Goal: Download file/media

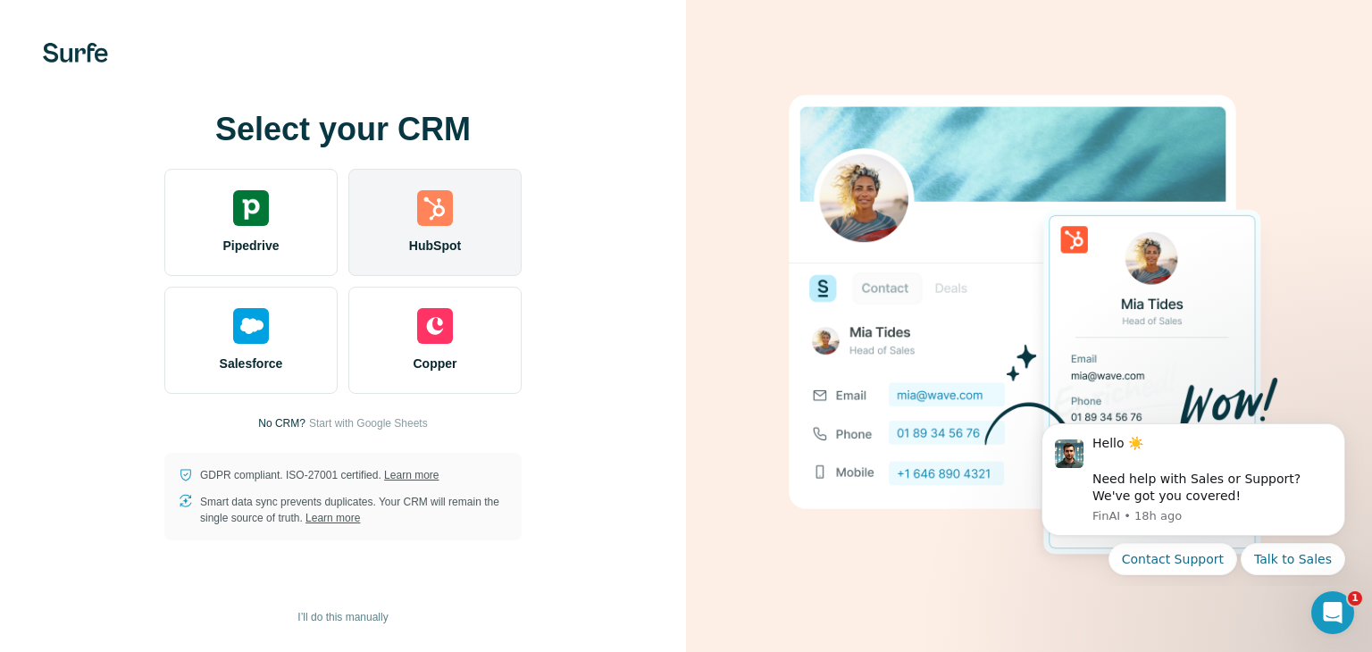
click at [404, 190] on div "HubSpot" at bounding box center [434, 222] width 173 height 107
click at [446, 225] on img at bounding box center [435, 208] width 36 height 36
click at [455, 229] on div "HubSpot" at bounding box center [434, 222] width 173 height 107
click at [467, 226] on div "HubSpot" at bounding box center [434, 222] width 173 height 107
click at [432, 187] on div "HubSpot" at bounding box center [434, 222] width 173 height 107
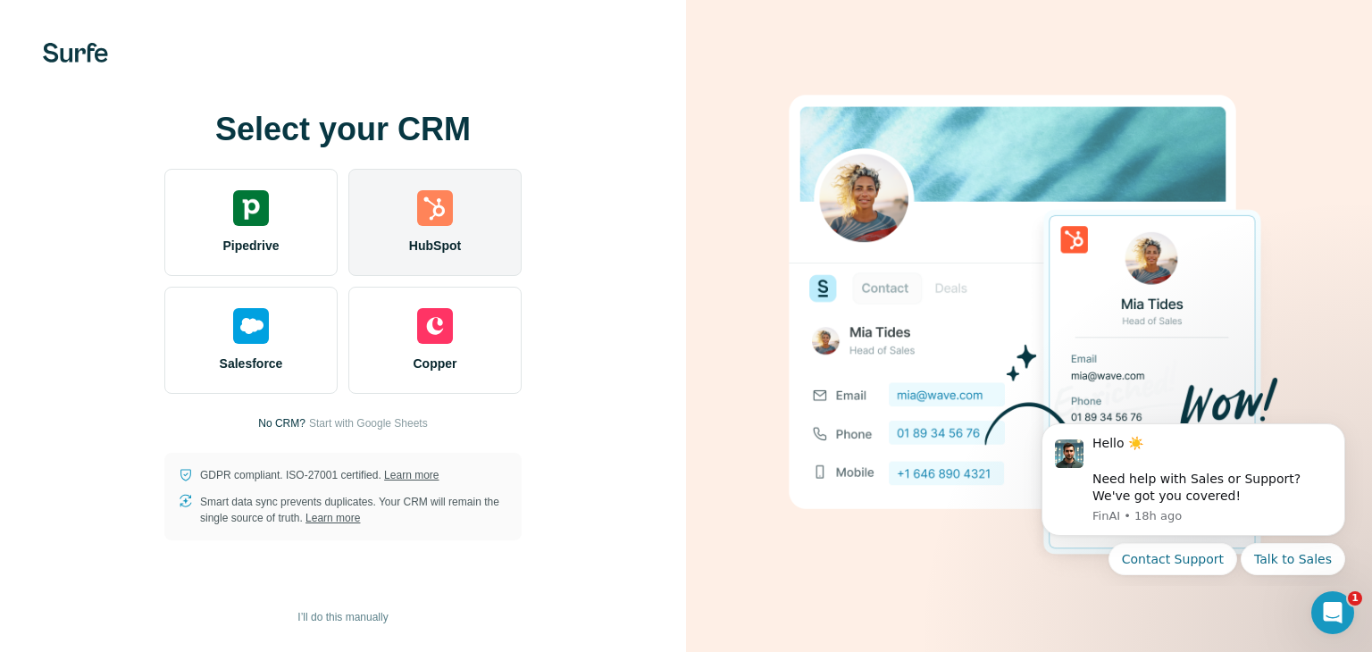
click at [448, 176] on div "HubSpot" at bounding box center [434, 222] width 173 height 107
click at [410, 234] on div "HubSpot" at bounding box center [434, 222] width 173 height 107
click at [457, 229] on div "HubSpot" at bounding box center [434, 222] width 173 height 107
